Goal: Task Accomplishment & Management: Manage account settings

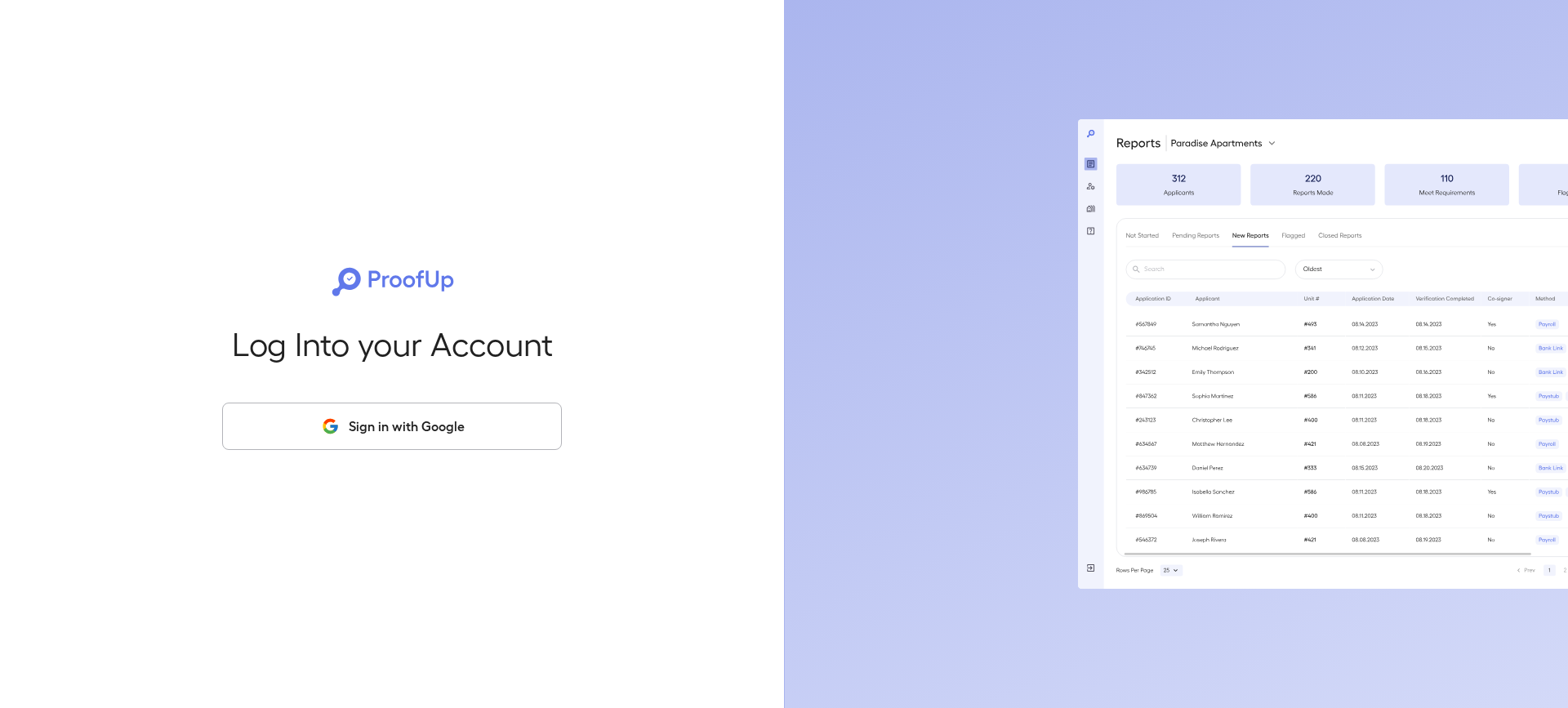
drag, startPoint x: 402, startPoint y: 436, endPoint x: 418, endPoint y: 435, distance: 16.0
click at [408, 435] on button "Sign in with Google" at bounding box center [391, 426] width 339 height 47
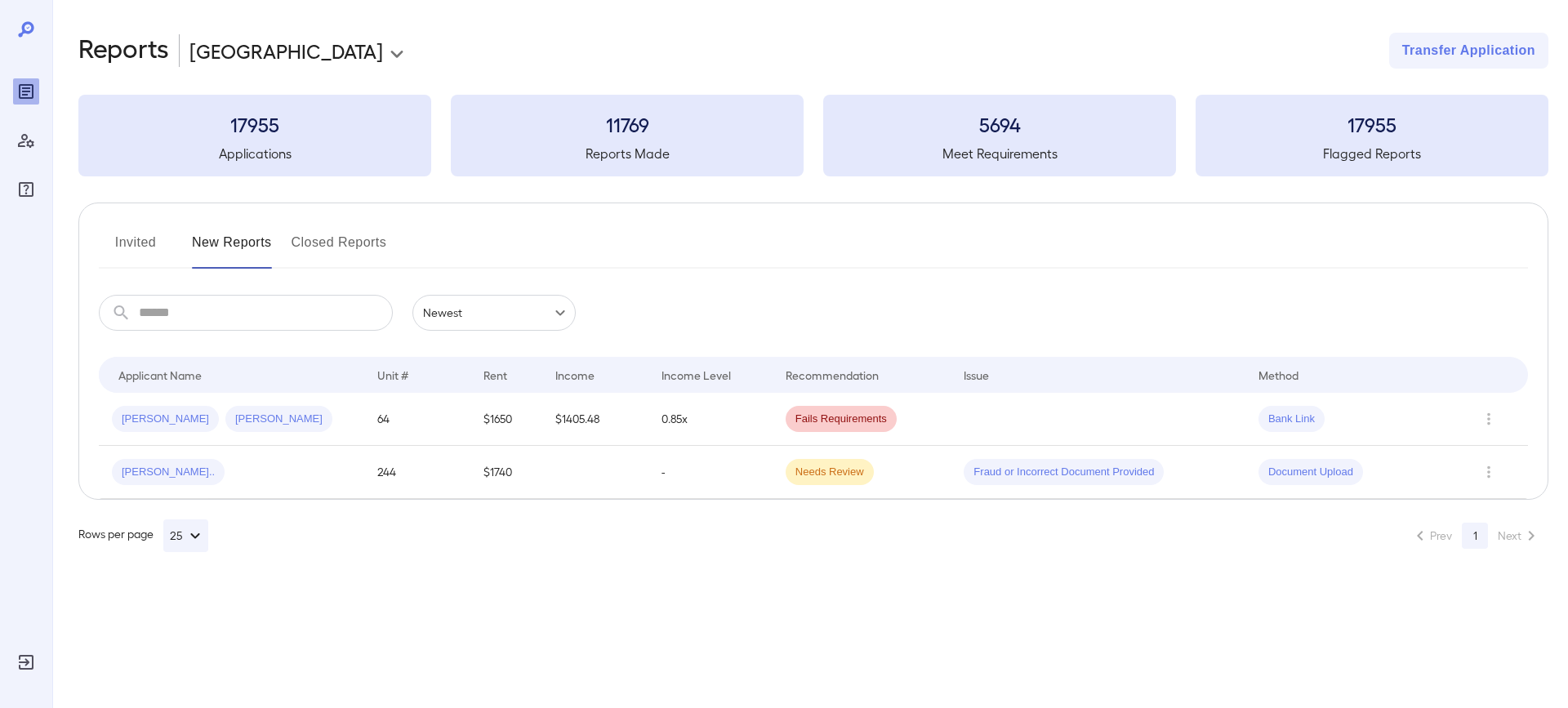
click at [138, 240] on button "Invited" at bounding box center [135, 249] width 73 height 39
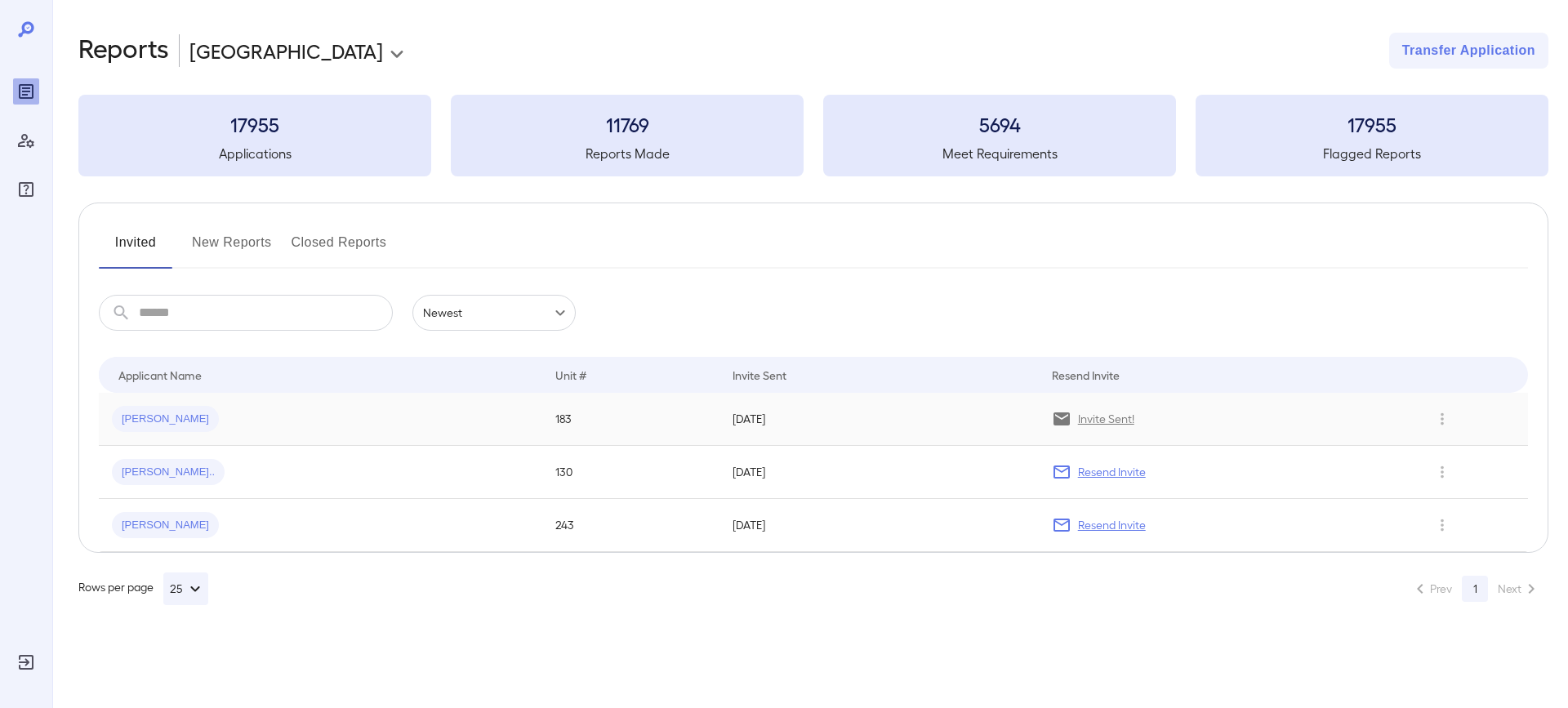
click at [321, 423] on div "Shaundra R..." at bounding box center [320, 419] width 417 height 26
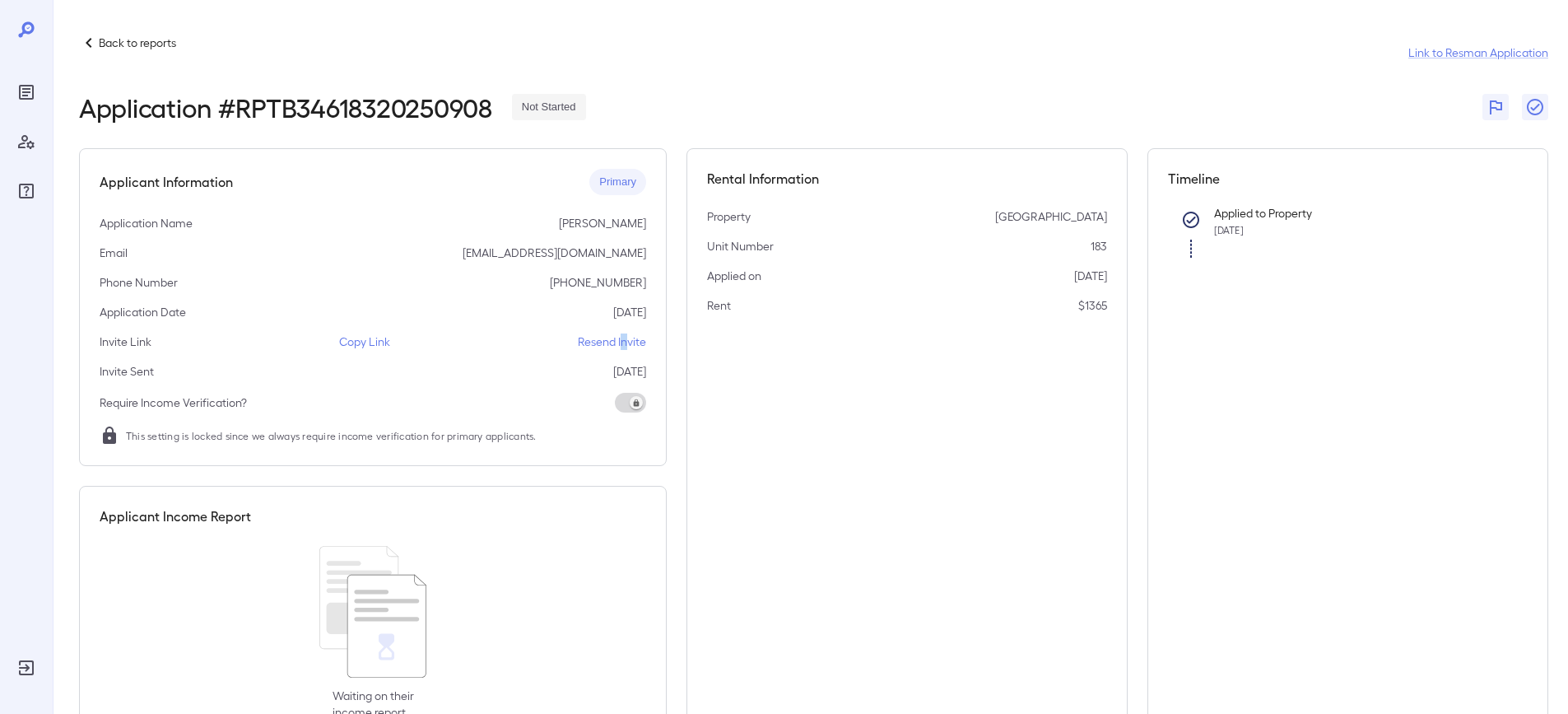
click at [621, 340] on p "Resend Invite" at bounding box center [612, 342] width 68 height 16
click at [599, 338] on p "Resend Invite" at bounding box center [612, 342] width 68 height 16
click at [595, 344] on p "Resend Invite" at bounding box center [612, 342] width 68 height 16
